Goal: Information Seeking & Learning: Learn about a topic

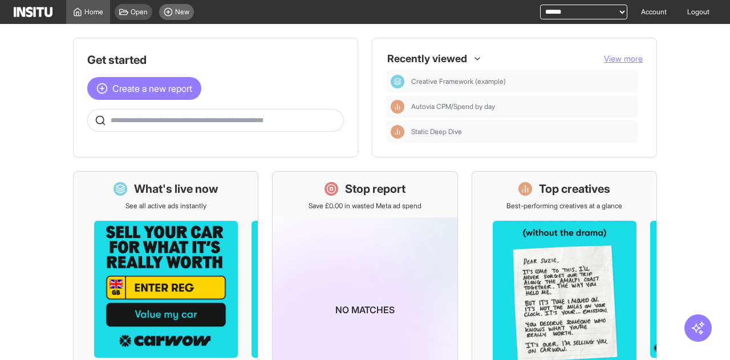
click at [172, 11] on circle at bounding box center [167, 11] width 7 height 7
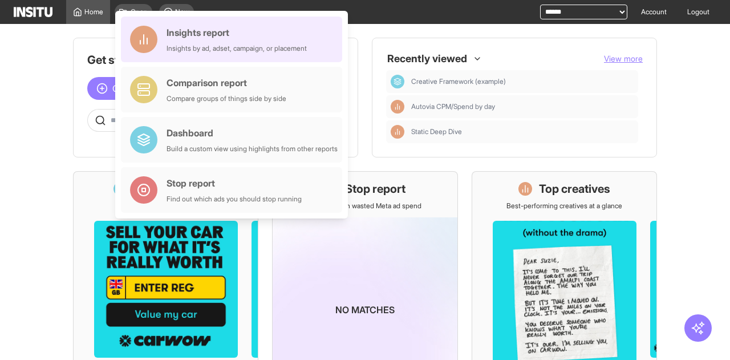
click at [206, 44] on div "Insights by ad, adset, campaign, or placement" at bounding box center [236, 48] width 140 height 9
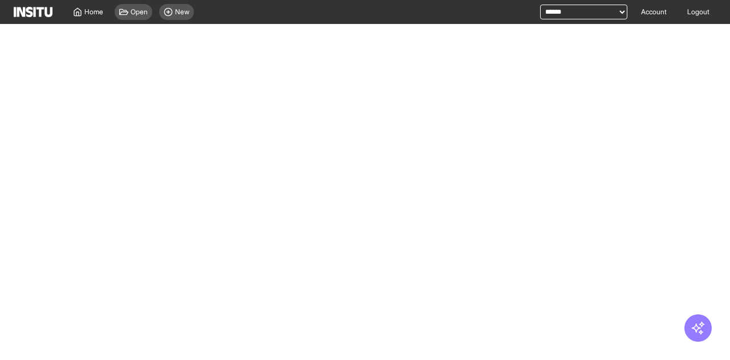
select select "**"
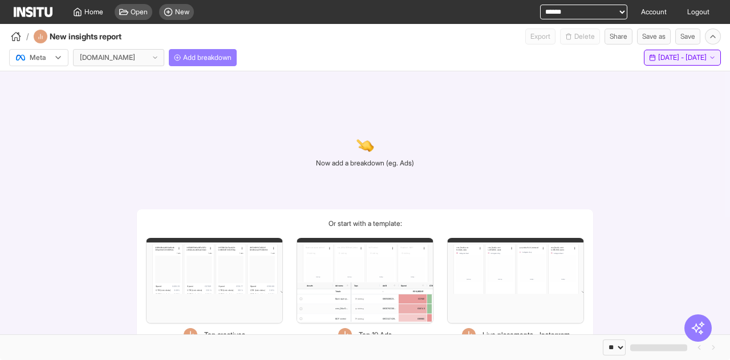
click at [690, 62] on button "Last 30 days - Sat 9 Aug - Sun 7 Sep, 2025 9 Aug 25 - 7 Sep 25" at bounding box center [682, 58] width 77 height 16
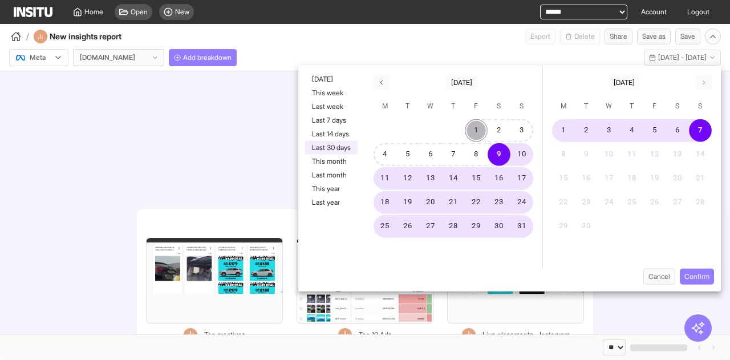
click at [479, 126] on button "1" at bounding box center [476, 130] width 23 height 23
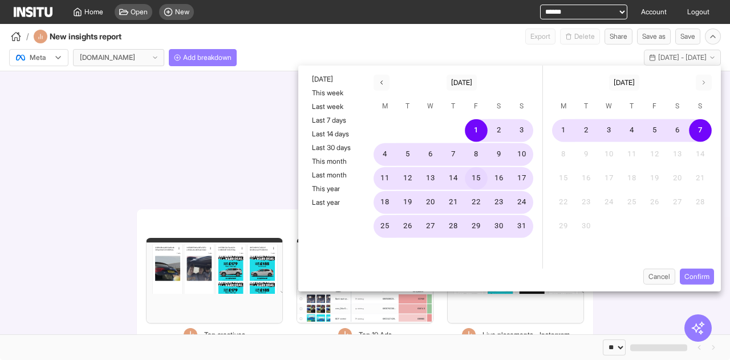
click at [486, 178] on button "15" at bounding box center [476, 178] width 23 height 23
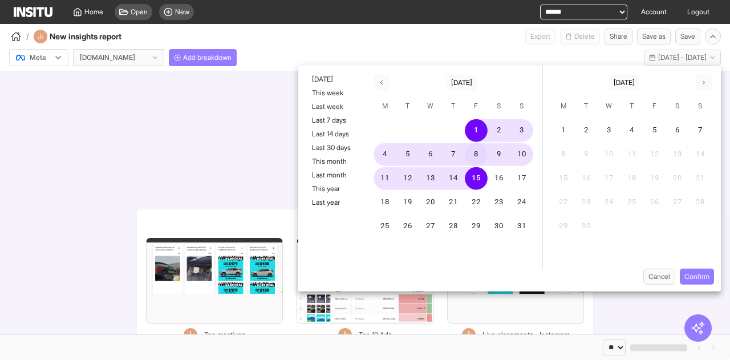
click at [478, 157] on button "8" at bounding box center [476, 154] width 23 height 23
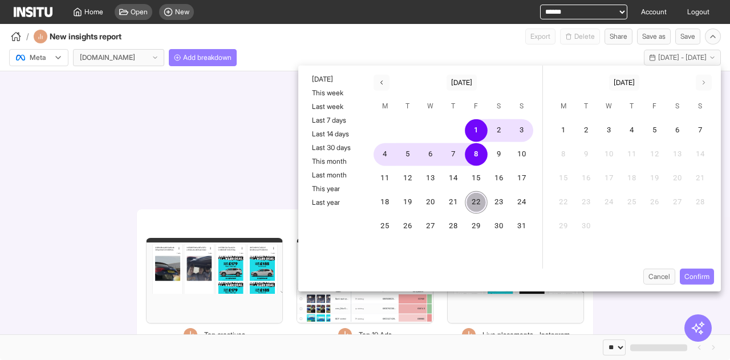
click at [472, 194] on button "22" at bounding box center [476, 202] width 23 height 23
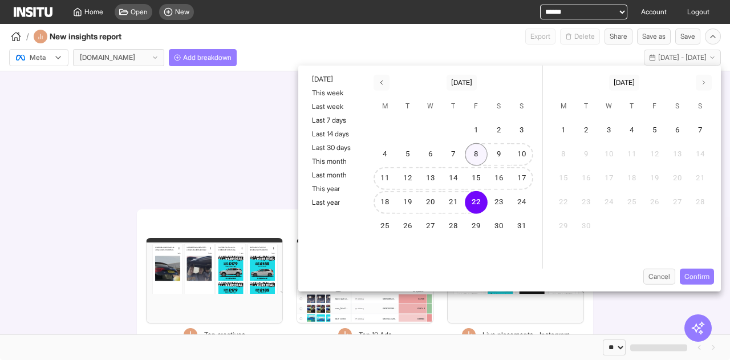
click at [471, 159] on button "8" at bounding box center [476, 154] width 23 height 23
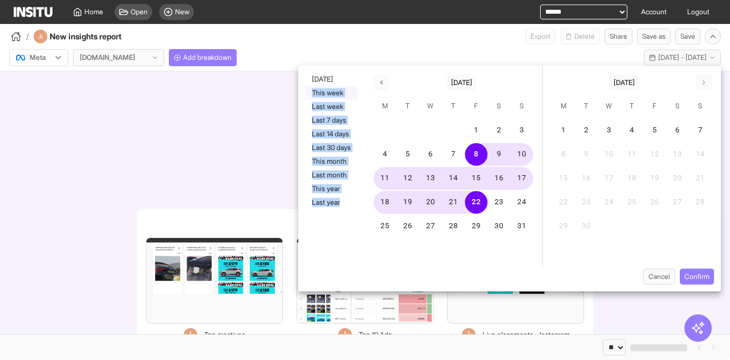
drag, startPoint x: 344, startPoint y: 226, endPoint x: 308, endPoint y: 86, distance: 144.9
click at [308, 86] on div "Yesterday This week Last week Last 7 days Last 14 days Last 30 days This month …" at bounding box center [331, 167] width 66 height 203
copy div "This week Last week Last 7 days Last 14 days Last 30 days This month Last month…"
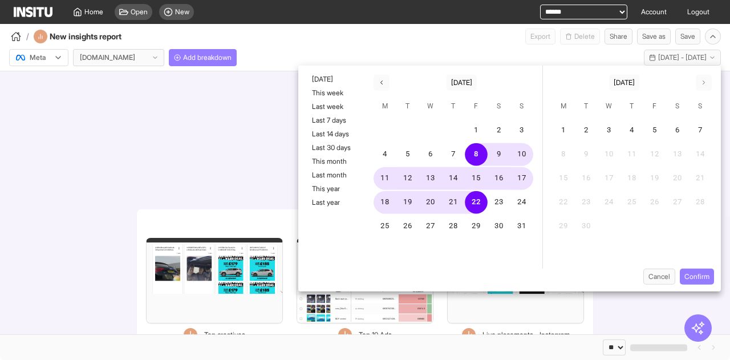
click at [235, 105] on div "Now add a breakdown (eg. Ads) Or start with a template: Filters Format Static V…" at bounding box center [365, 202] width 730 height 263
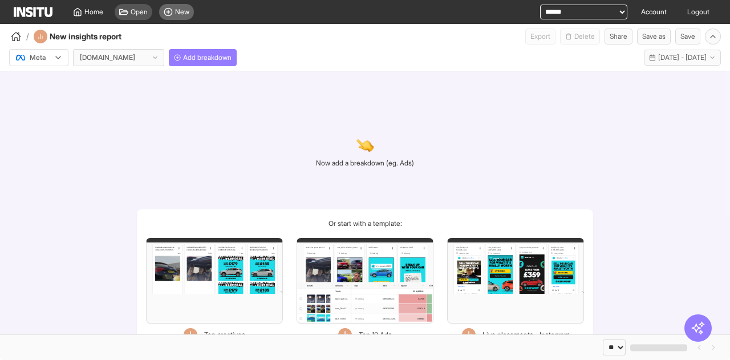
click at [180, 10] on span "New" at bounding box center [182, 11] width 14 height 9
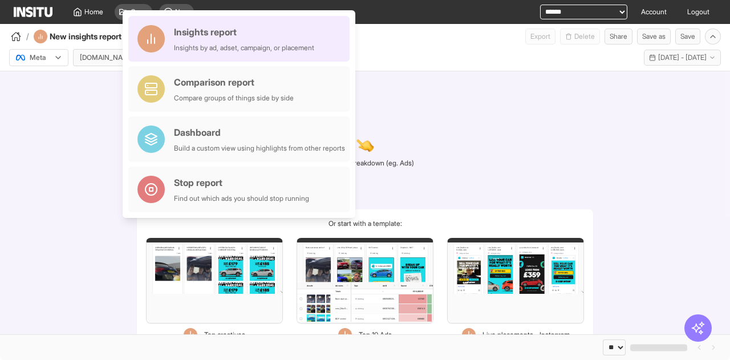
click at [233, 43] on div "Insights by ad, adset, campaign, or placement" at bounding box center [244, 47] width 140 height 9
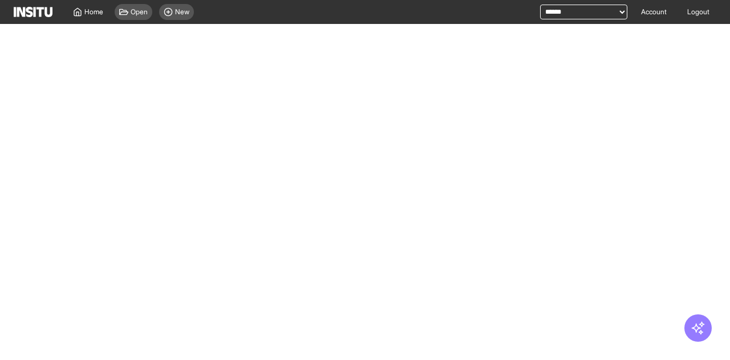
select select "**"
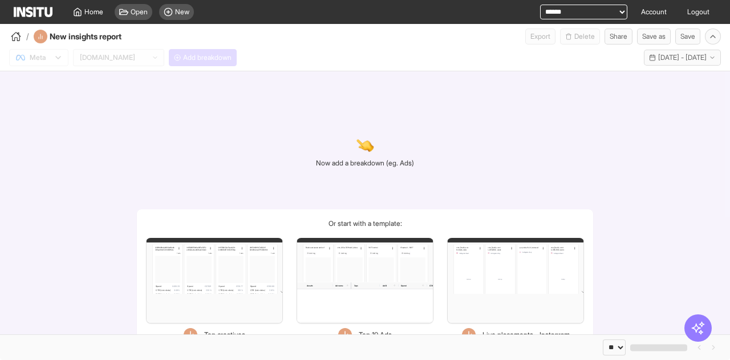
click at [186, 54] on div "Meta carwow.co.uk Add breakdown Last 30 days - Sat 9 Aug - Sun 7 Sep, 2025 9 Au…" at bounding box center [365, 55] width 730 height 22
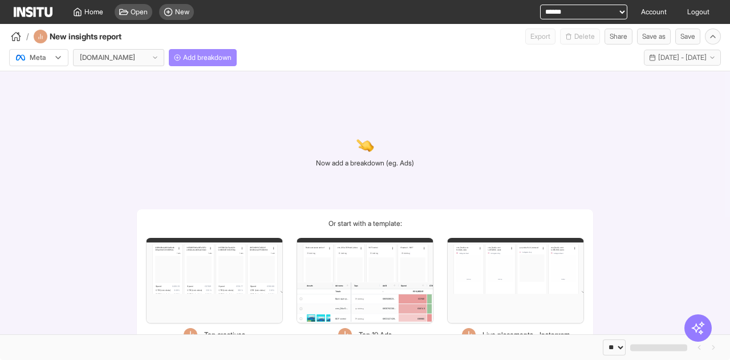
drag, startPoint x: 186, startPoint y: 54, endPoint x: 193, endPoint y: 55, distance: 6.9
click at [186, 55] on span "Add breakdown" at bounding box center [207, 57] width 48 height 9
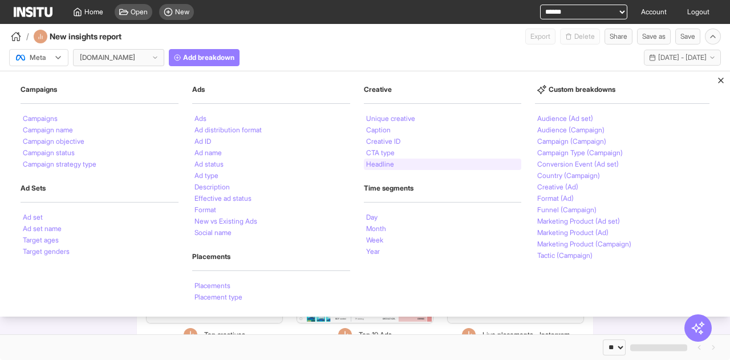
click at [388, 165] on li "Headline" at bounding box center [380, 164] width 28 height 7
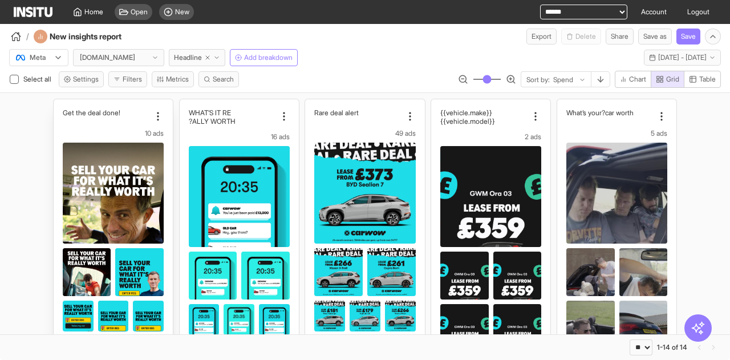
click at [127, 125] on div "Get the deal done! 10 ads Spend £54,844.54 CPM £7.12 CTR (Link clicks) 0.79% CV…" at bounding box center [113, 301] width 101 height 386
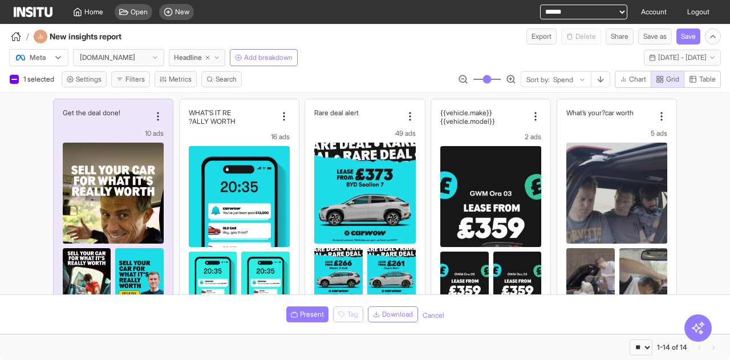
click at [298, 78] on div "1 selected Settings Filters Metrics Search Sort by: Spend Chart Grid Table" at bounding box center [365, 82] width 730 height 22
click at [112, 126] on div "Get the deal done! 10 ads Spend £54,844.54 CPM £7.12 CTR (Link clicks) 0.79% CV…" at bounding box center [113, 301] width 101 height 386
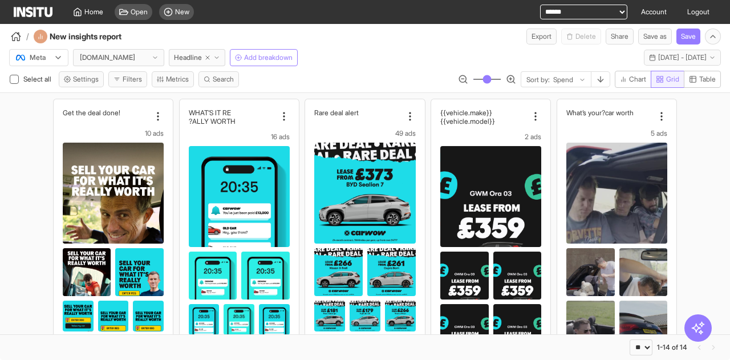
click at [708, 82] on span "Table" at bounding box center [707, 79] width 17 height 9
click at [669, 80] on span "Grid" at bounding box center [672, 79] width 13 height 9
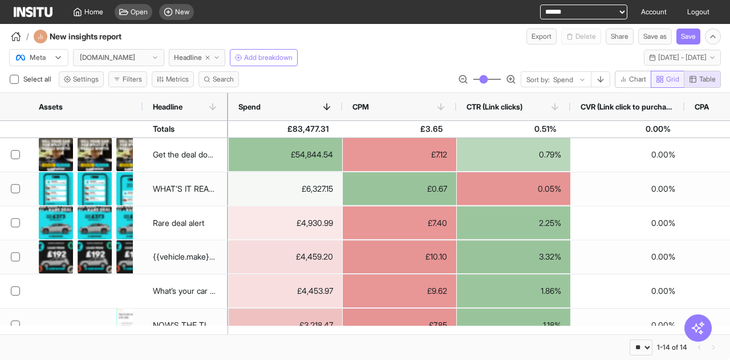
click at [669, 81] on span "Grid" at bounding box center [672, 79] width 13 height 9
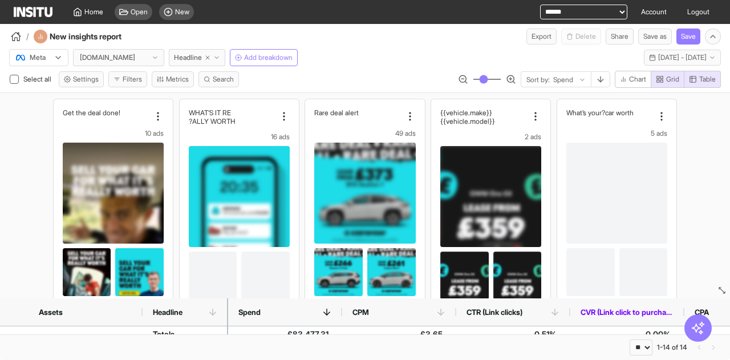
click at [667, 76] on span "Grid" at bounding box center [672, 79] width 13 height 9
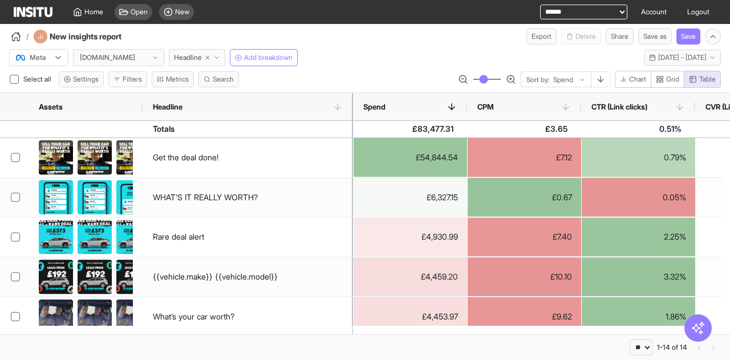
drag, startPoint x: 226, startPoint y: 100, endPoint x: 351, endPoint y: 93, distance: 125.0
click at [351, 93] on div at bounding box center [353, 106] width 5 height 27
click at [662, 82] on span "Grid" at bounding box center [667, 79] width 23 height 9
click at [711, 78] on span "Table" at bounding box center [707, 79] width 17 height 9
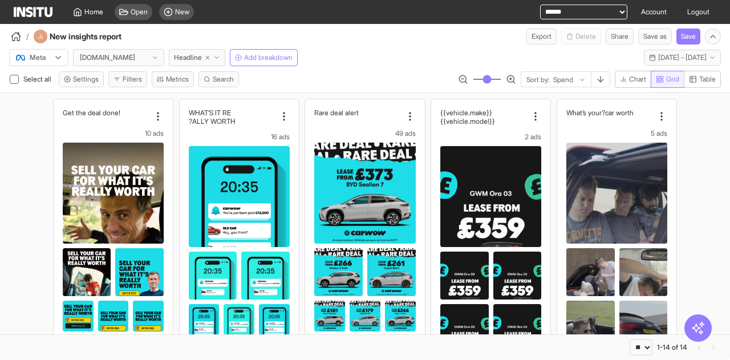
click at [676, 81] on span "Grid" at bounding box center [672, 79] width 13 height 9
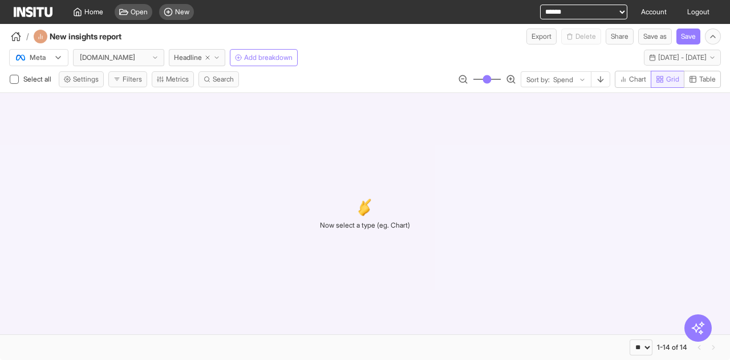
click at [671, 80] on span "Grid" at bounding box center [672, 79] width 13 height 9
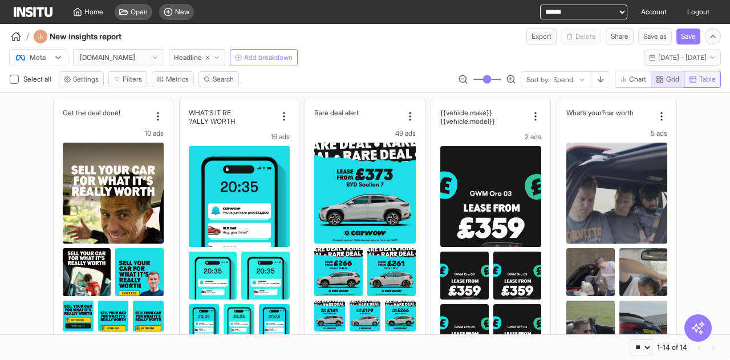
click at [703, 76] on span "Table" at bounding box center [707, 79] width 17 height 9
click at [673, 78] on span "Grid" at bounding box center [672, 79] width 13 height 9
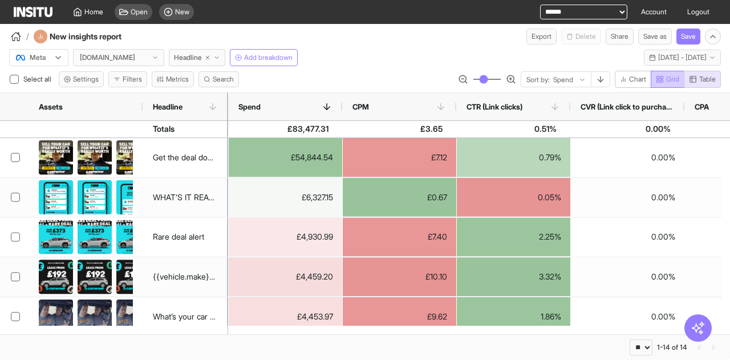
click at [674, 79] on span "Grid" at bounding box center [672, 79] width 13 height 9
click at [719, 74] on button "Table" at bounding box center [701, 79] width 37 height 17
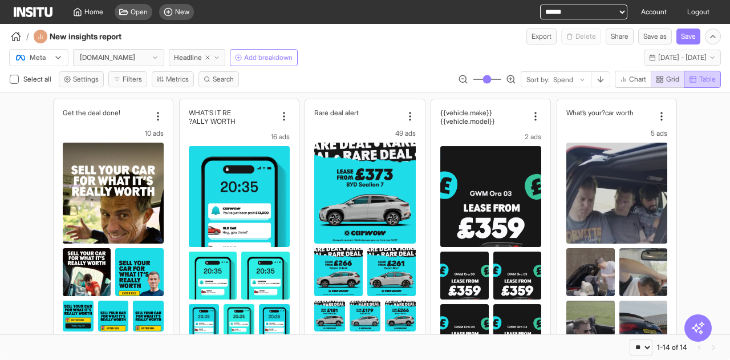
click at [703, 77] on span "Table" at bounding box center [707, 79] width 17 height 9
click at [662, 79] on span "Grid" at bounding box center [667, 79] width 23 height 9
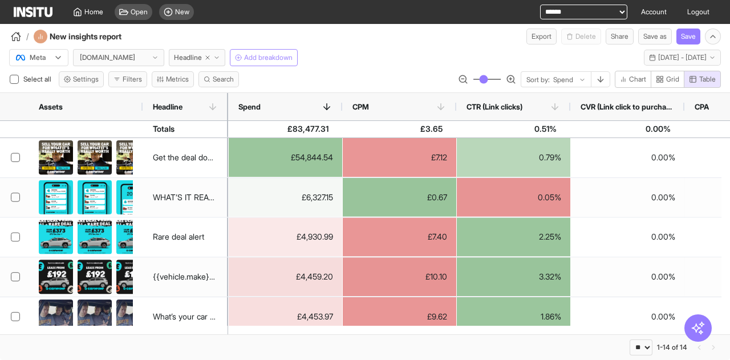
click at [263, 54] on span "Add breakdown" at bounding box center [268, 57] width 48 height 9
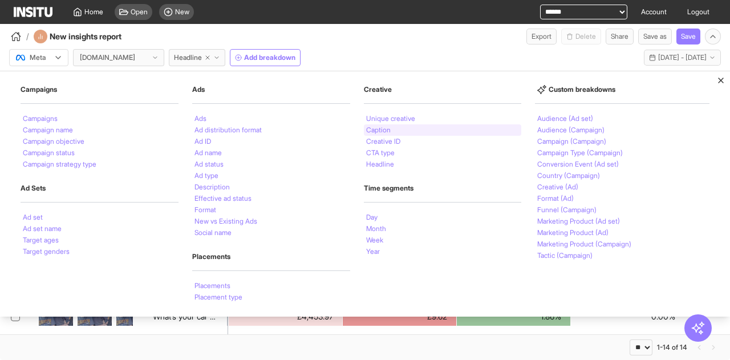
click at [383, 129] on li "Caption" at bounding box center [378, 130] width 25 height 7
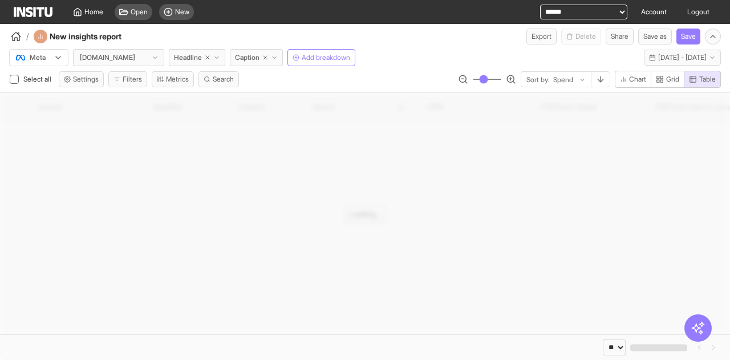
click at [353, 34] on div "/ New insights report Export Delete Share Save as Save" at bounding box center [365, 34] width 730 height 21
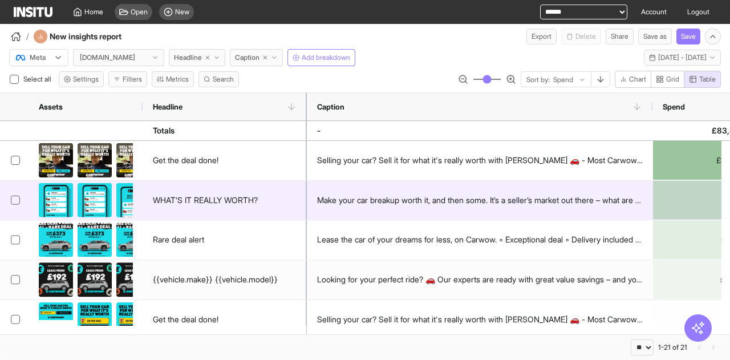
select select "**"
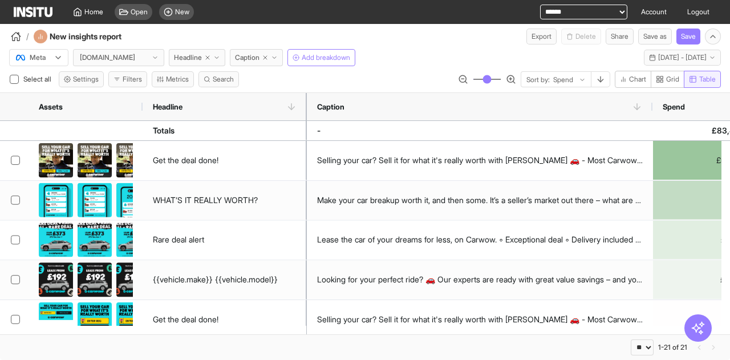
click at [667, 78] on span "Grid" at bounding box center [672, 79] width 13 height 9
click at [700, 78] on span "Table" at bounding box center [707, 79] width 17 height 9
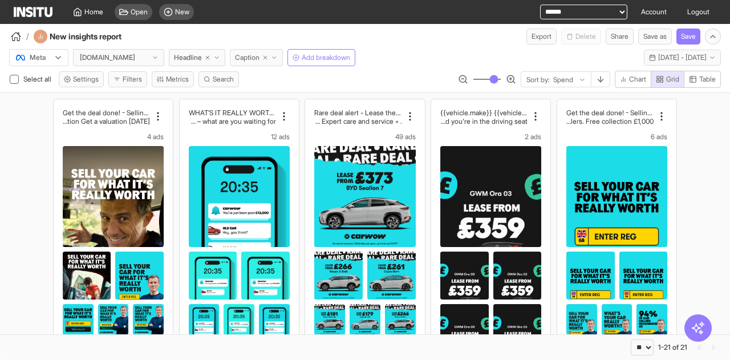
click at [251, 56] on span "Caption" at bounding box center [247, 57] width 25 height 9
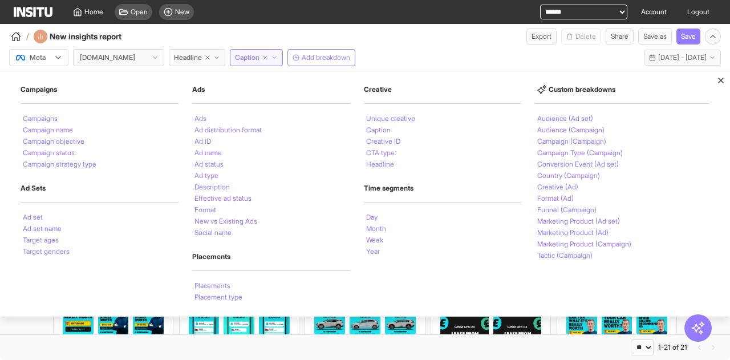
click at [271, 34] on div "/ New insights report Export Delete Share Save as Save" at bounding box center [365, 34] width 730 height 21
